Goal: Contribute content: Add original content to the website for others to see

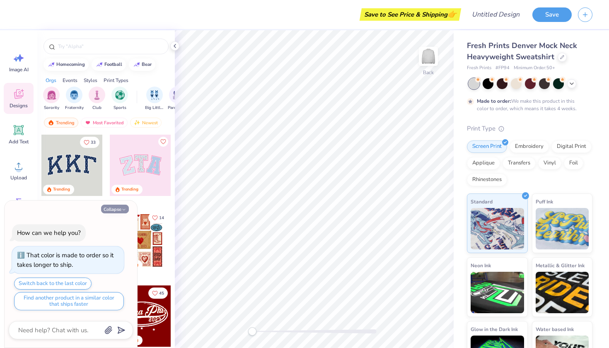
click at [123, 206] on button "Collapse" at bounding box center [115, 209] width 28 height 9
type textarea "x"
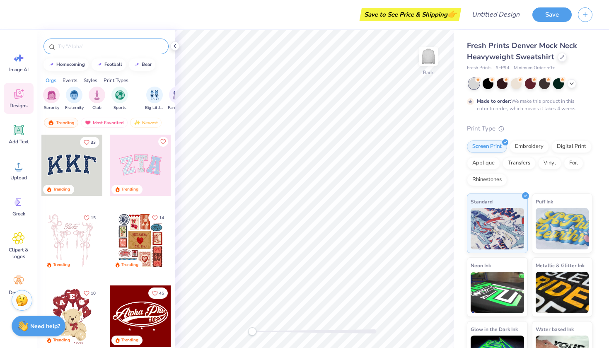
click at [118, 41] on div at bounding box center [105, 47] width 125 height 16
click at [109, 48] on input "text" at bounding box center [110, 46] width 106 height 8
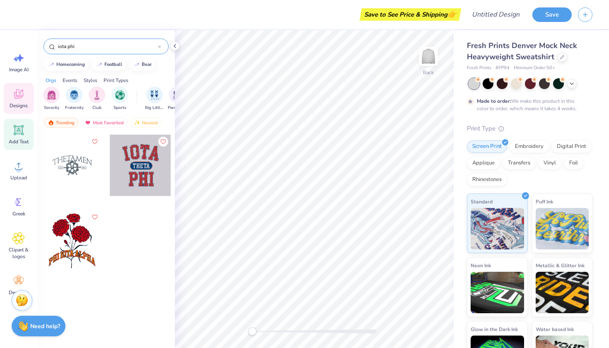
type input "iota phi"
click at [10, 134] on div "Add Text" at bounding box center [19, 134] width 30 height 31
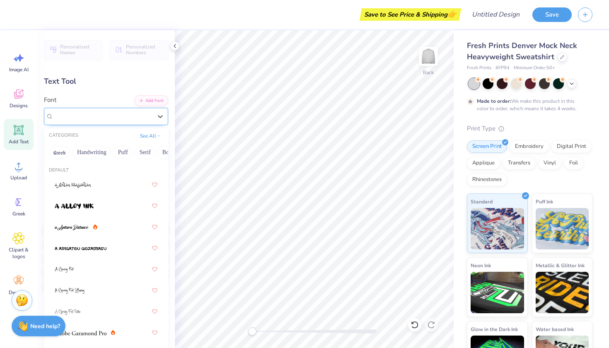
click at [103, 111] on div at bounding box center [102, 116] width 99 height 11
click at [110, 84] on div "Text Tool" at bounding box center [106, 81] width 124 height 11
click at [146, 121] on div at bounding box center [102, 116] width 99 height 11
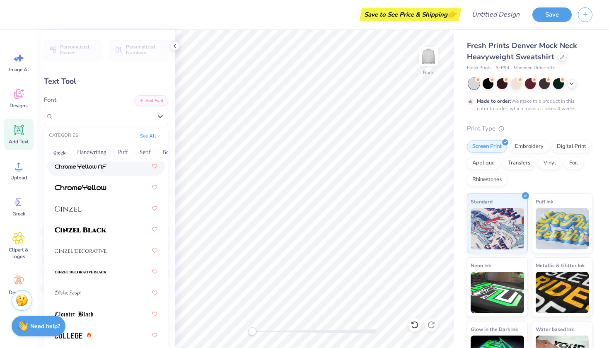
scroll to position [1371, 0]
click at [114, 234] on div at bounding box center [106, 228] width 103 height 15
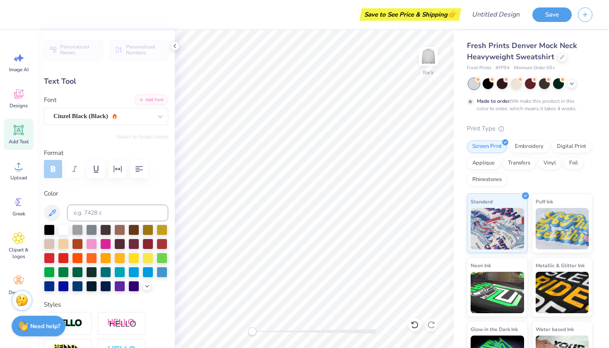
scroll to position [0, 1]
type textarea "IOTA PHI mc '25"
click at [135, 166] on icon "button" at bounding box center [139, 169] width 10 height 10
type input "11.61"
type input "4.82"
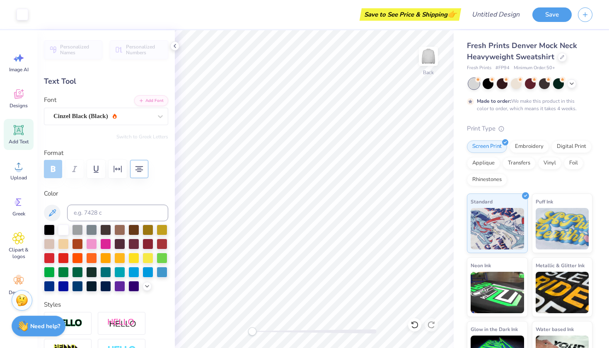
type input "1.87"
click at [119, 169] on icon "button" at bounding box center [118, 169] width 8 height 7
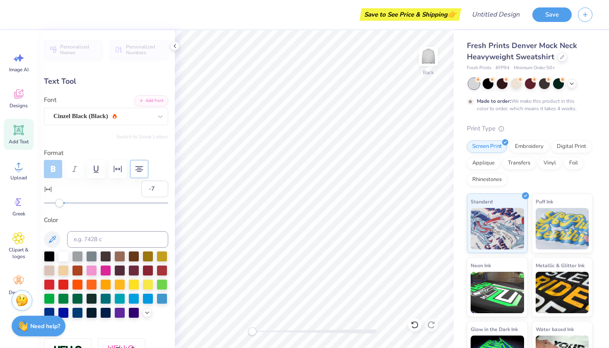
type input "-8"
drag, startPoint x: 65, startPoint y: 202, endPoint x: 56, endPoint y: 202, distance: 8.7
click at [56, 202] on div "Accessibility label" at bounding box center [59, 203] width 8 height 8
type input "1"
drag, startPoint x: 59, startPoint y: 204, endPoint x: 65, endPoint y: 204, distance: 6.6
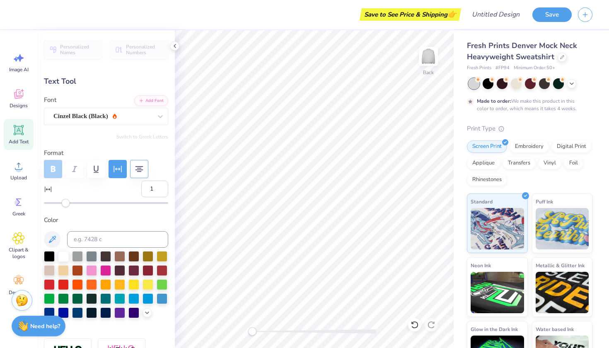
click at [65, 204] on div "Accessibility label" at bounding box center [66, 203] width 8 height 8
type input "0"
click at [65, 205] on div "Accessibility label" at bounding box center [64, 203] width 8 height 8
click at [77, 214] on div "Personalized Names Personalized Numbers Text Tool Add Font Font Cinzel Black (B…" at bounding box center [105, 189] width 137 height 318
click at [103, 219] on label "Color" at bounding box center [106, 220] width 124 height 10
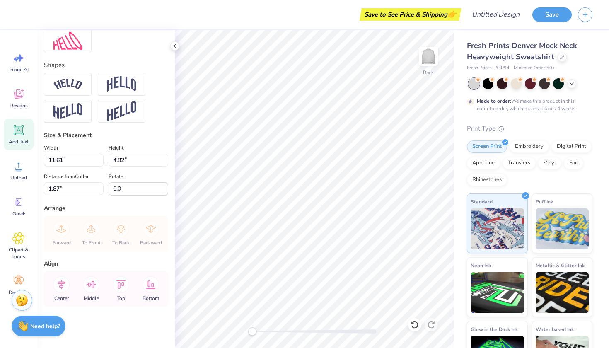
scroll to position [363, 0]
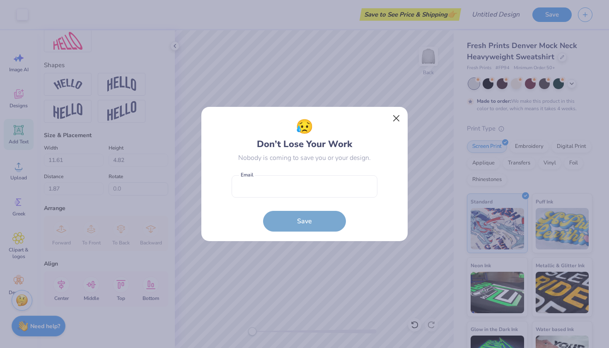
click at [394, 116] on button "Close" at bounding box center [396, 119] width 16 height 16
